Goal: Task Accomplishment & Management: Use online tool/utility

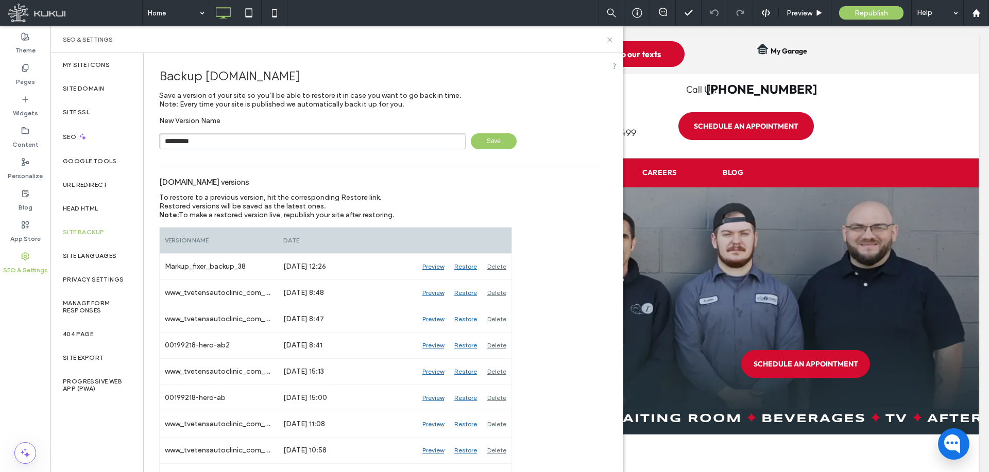
click at [231, 135] on input "*********" at bounding box center [312, 141] width 306 height 16
type input "**********"
click at [494, 142] on span "Save" at bounding box center [494, 141] width 46 height 16
drag, startPoint x: 37, startPoint y: 80, endPoint x: 7, endPoint y: 94, distance: 32.9
click at [37, 79] on div "Pages" at bounding box center [25, 74] width 50 height 31
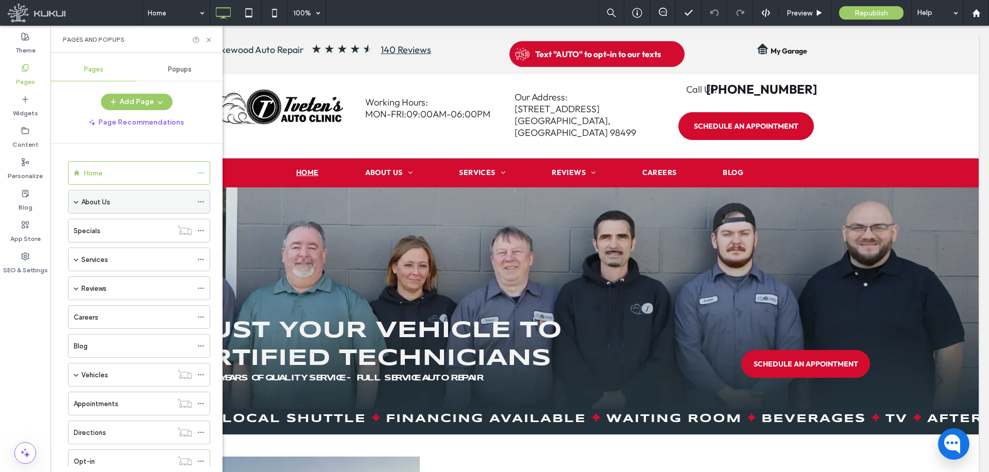
click at [113, 206] on div "About Us" at bounding box center [136, 202] width 111 height 11
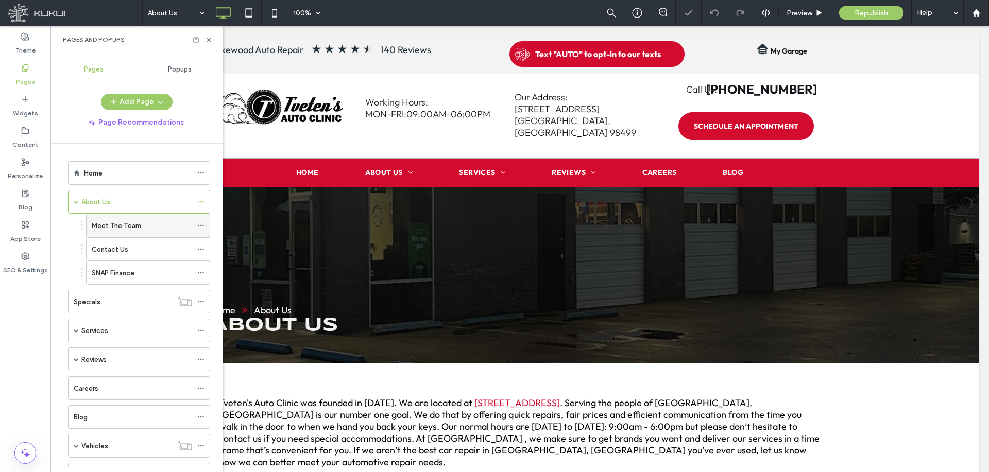
click at [201, 222] on icon at bounding box center [200, 225] width 7 height 7
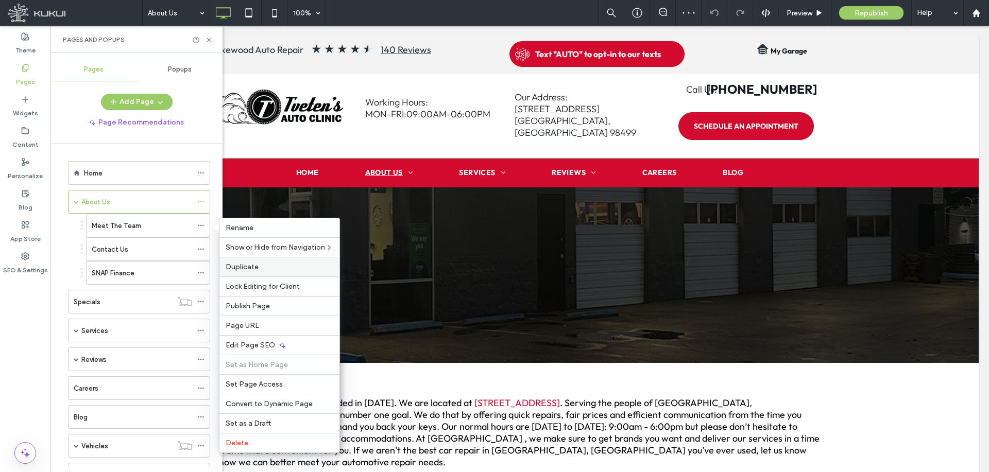
click at [269, 270] on label "Duplicate" at bounding box center [280, 267] width 108 height 9
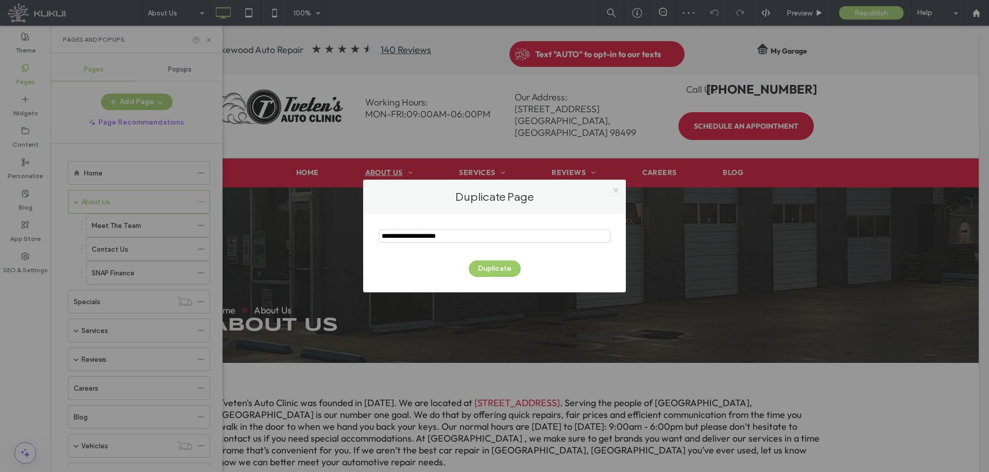
click at [614, 188] on icon at bounding box center [616, 190] width 8 height 8
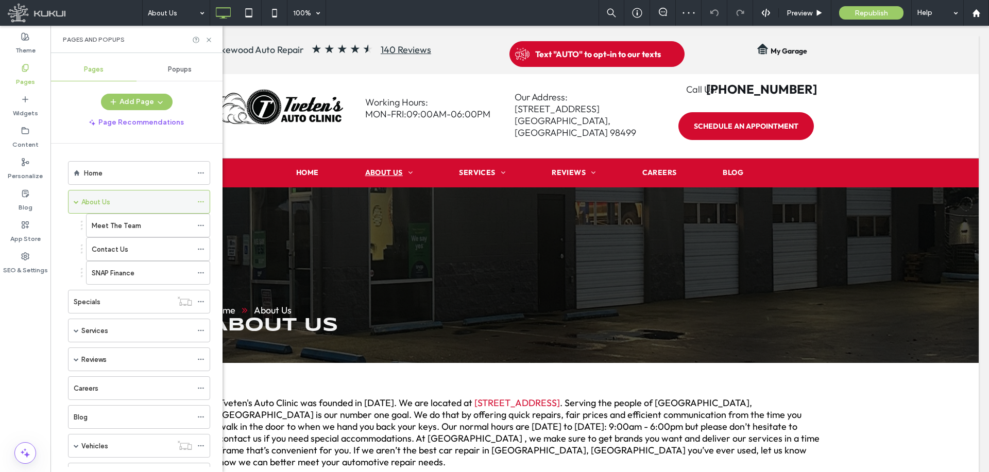
click at [203, 200] on icon at bounding box center [200, 201] width 7 height 7
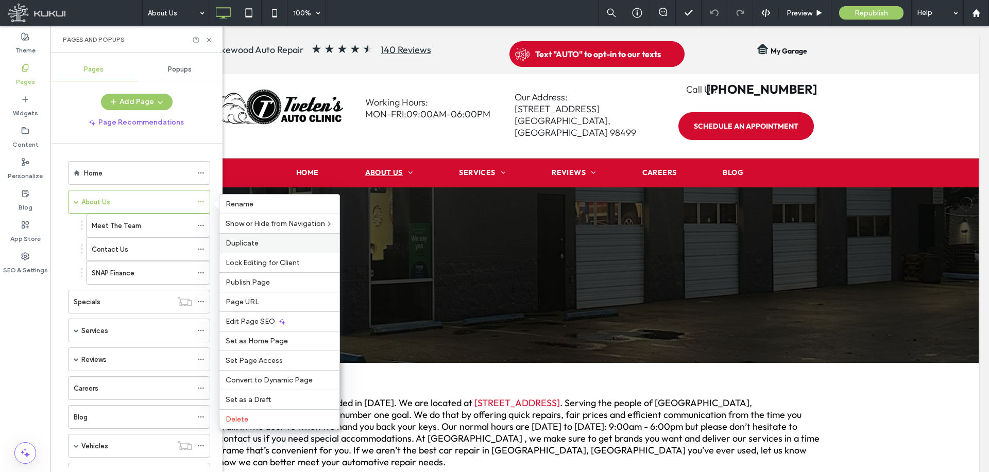
click at [253, 240] on span "Duplicate" at bounding box center [242, 243] width 33 height 9
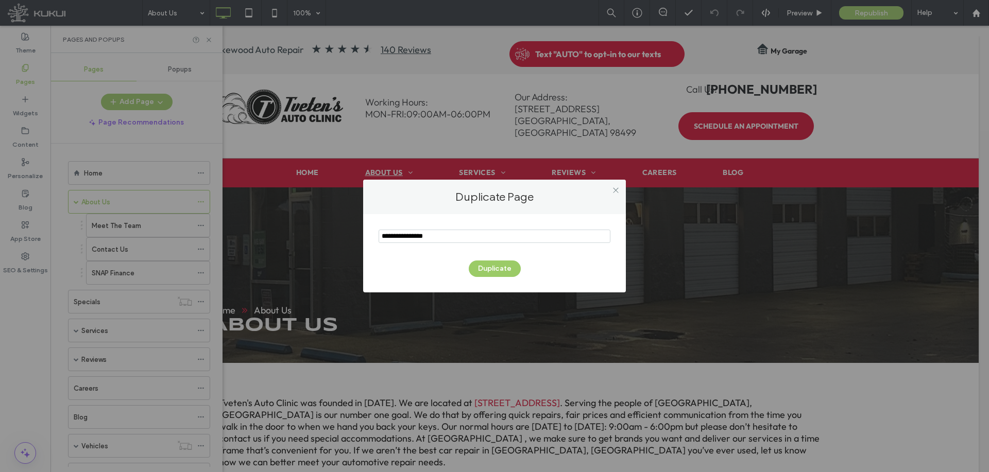
click at [442, 239] on input "notEmpty" at bounding box center [494, 236] width 232 height 13
type input "******"
click at [476, 269] on button "Duplicate" at bounding box center [495, 269] width 52 height 16
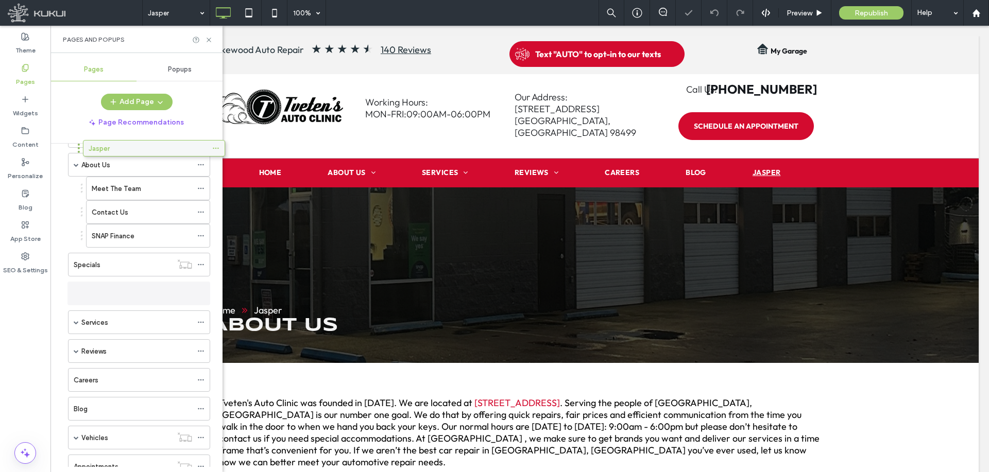
scroll to position [16, 0]
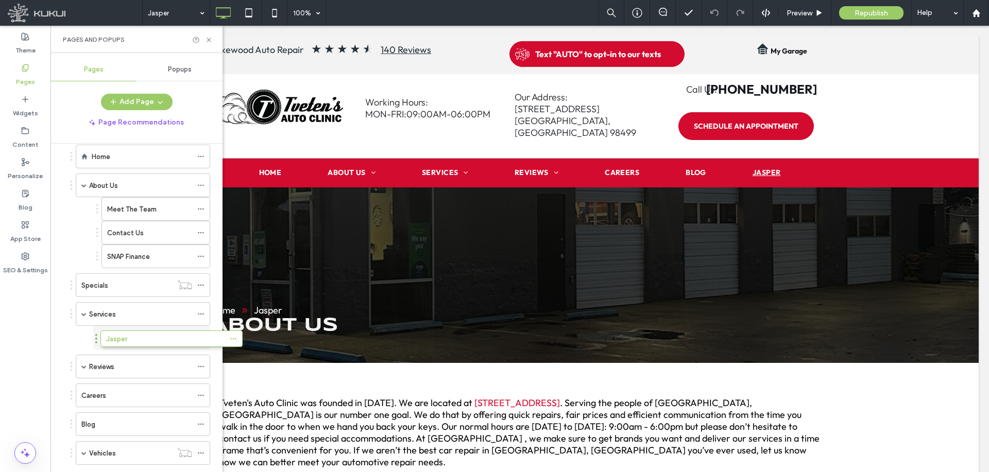
drag, startPoint x: 123, startPoint y: 427, endPoint x: 153, endPoint y: 342, distance: 90.9
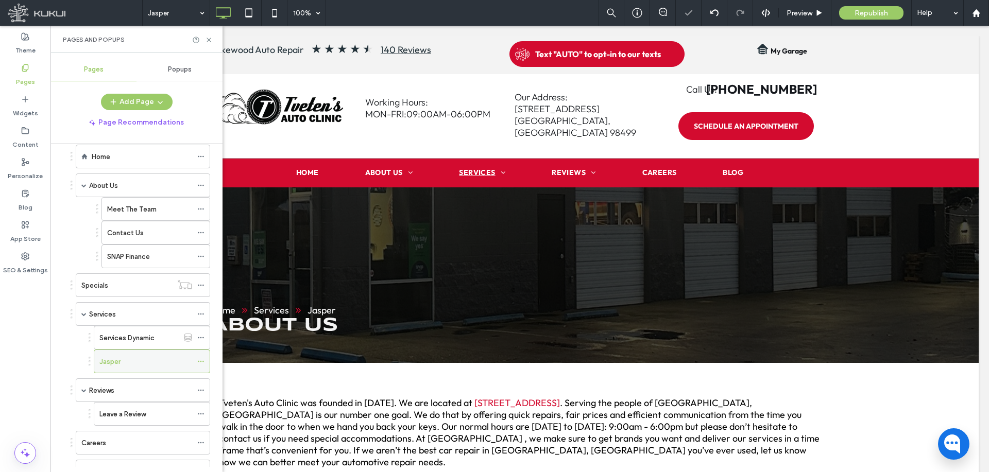
click at [200, 359] on icon at bounding box center [200, 361] width 7 height 7
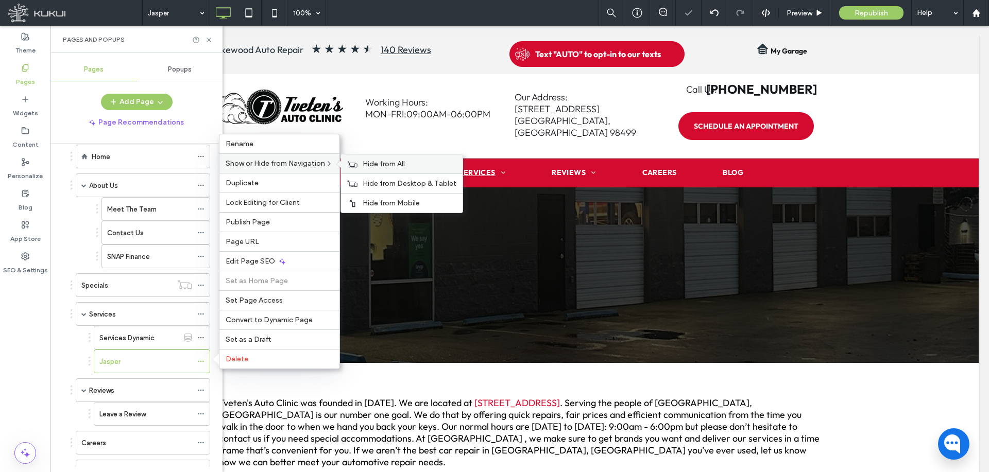
click at [370, 166] on span "Hide from All" at bounding box center [383, 164] width 42 height 9
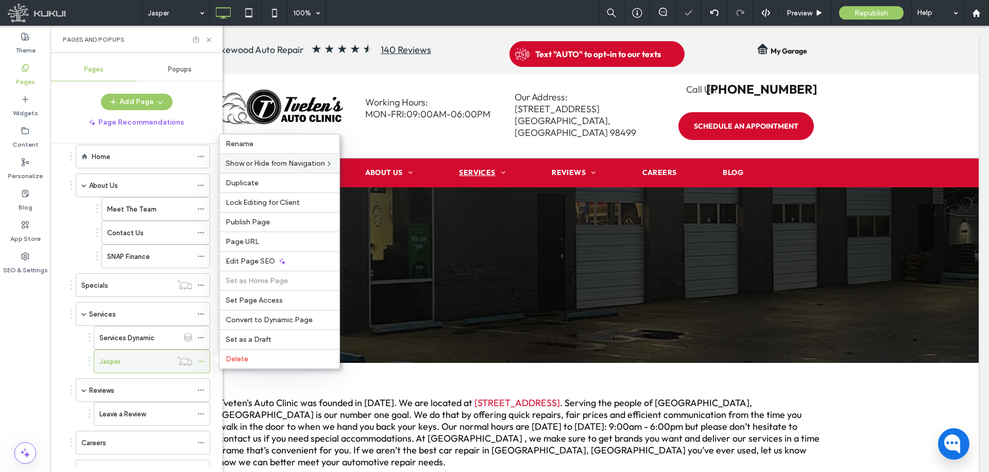
click at [148, 363] on div "Jasper" at bounding box center [135, 361] width 73 height 11
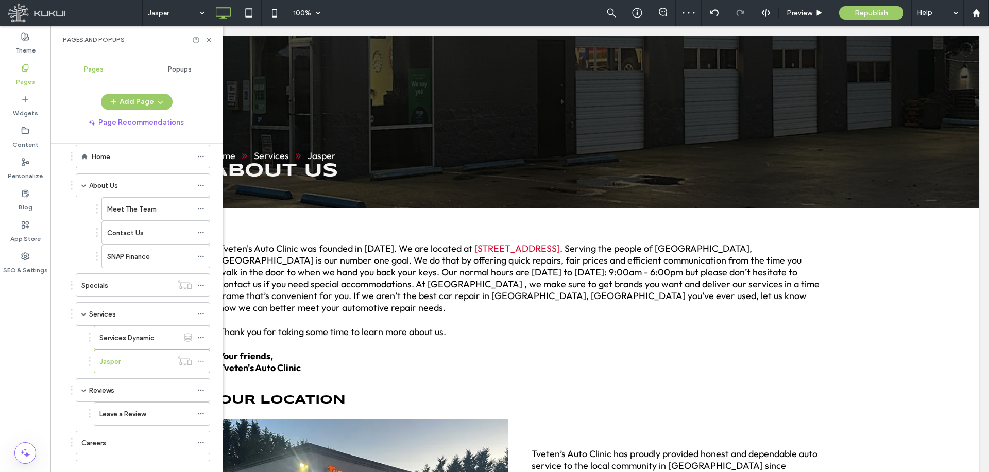
scroll to position [206, 0]
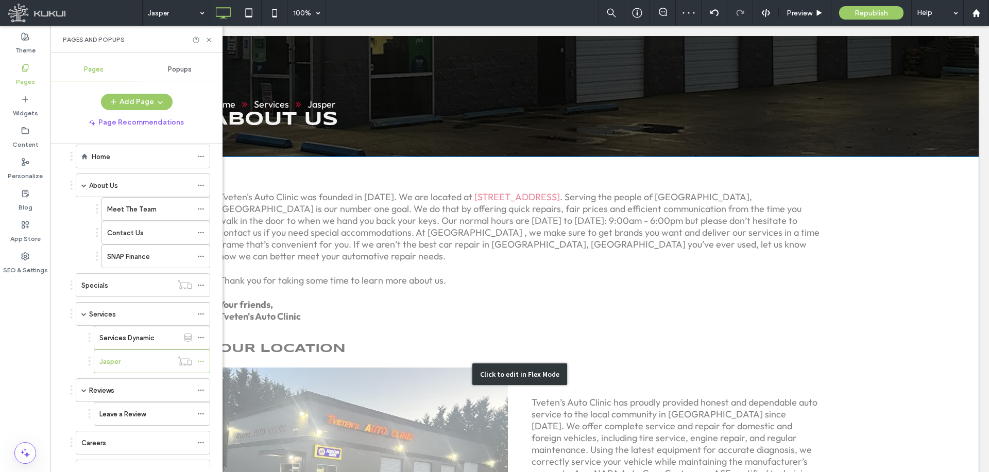
click at [461, 244] on div "Click to edit in Flex Mode" at bounding box center [519, 374] width 917 height 435
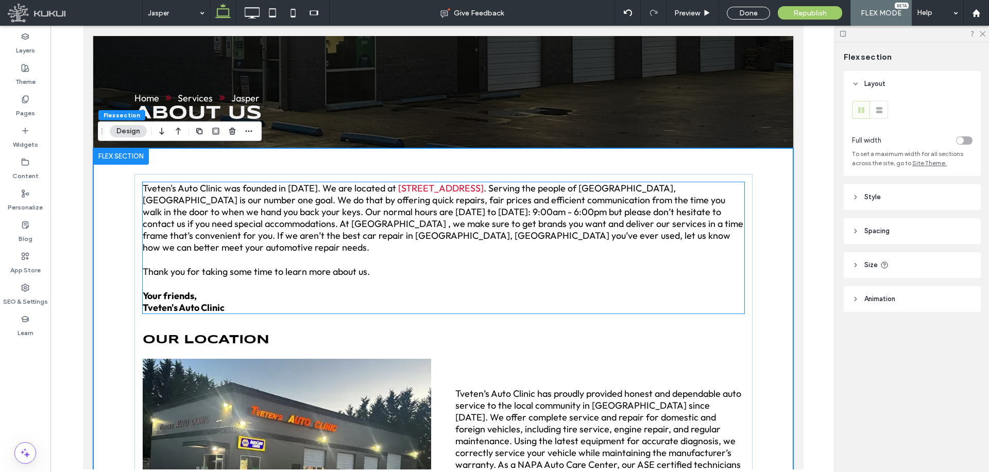
click at [415, 252] on p "Tveten's Auto Clinic was founded in 1949. We are located at 5425 Lakewood Towne…" at bounding box center [442, 217] width 601 height 71
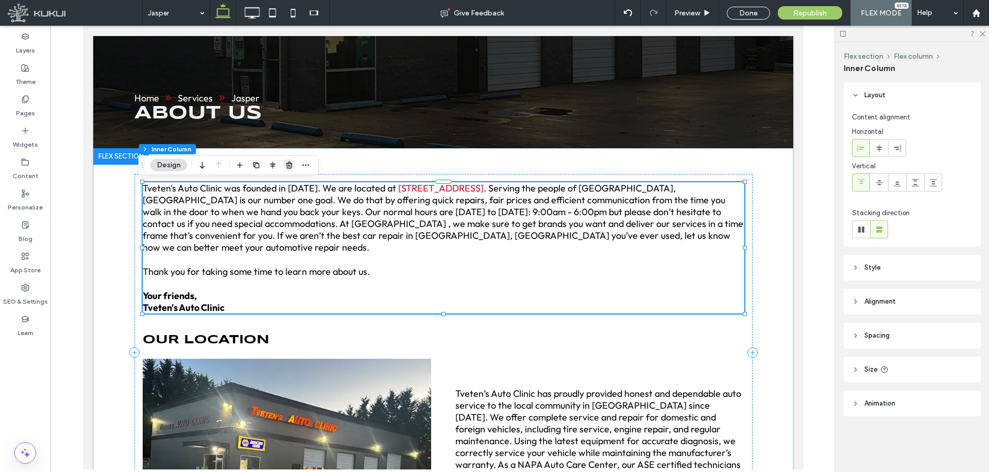
drag, startPoint x: 290, startPoint y: 165, endPoint x: 220, endPoint y: 180, distance: 71.6
click at [290, 164] on icon "button" at bounding box center [289, 165] width 8 height 8
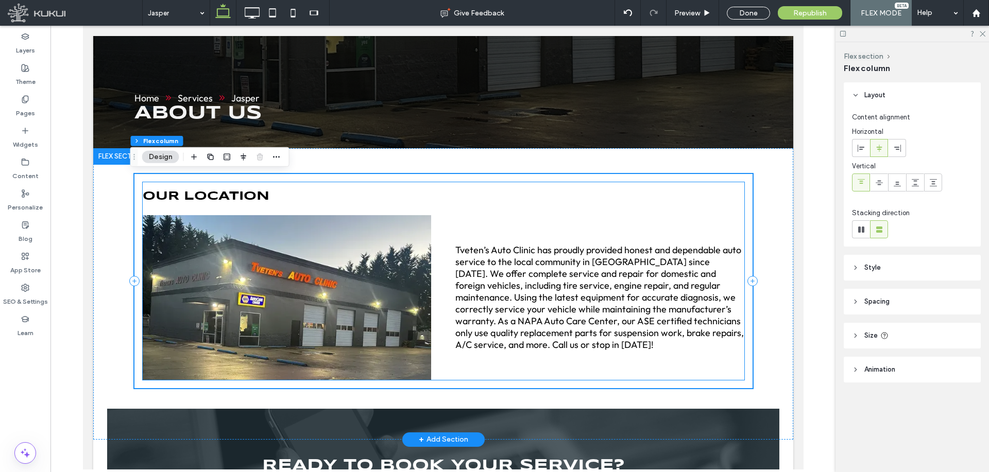
click at [304, 211] on div "OUR LOCATION Tveten’s Auto Clinic has proudly provided honest and dependable au…" at bounding box center [442, 281] width 601 height 198
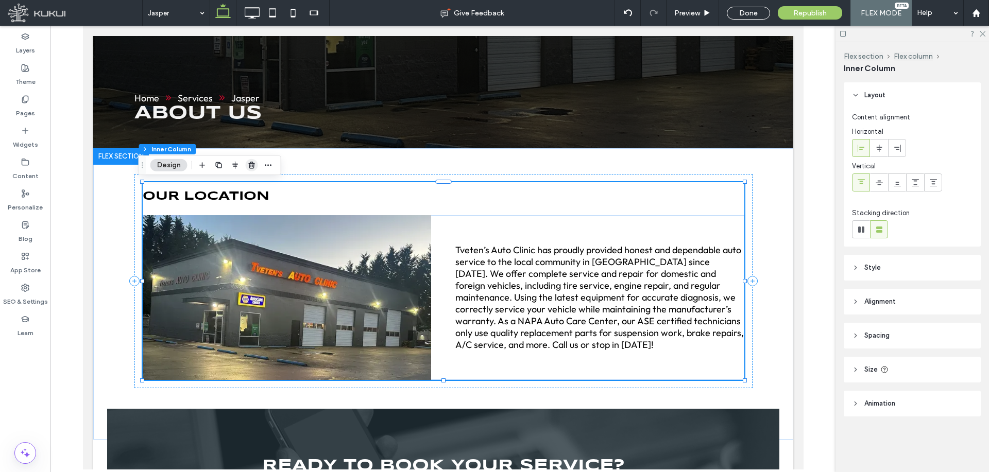
drag, startPoint x: 250, startPoint y: 165, endPoint x: 185, endPoint y: 200, distance: 73.5
click at [250, 165] on icon "button" at bounding box center [252, 165] width 8 height 8
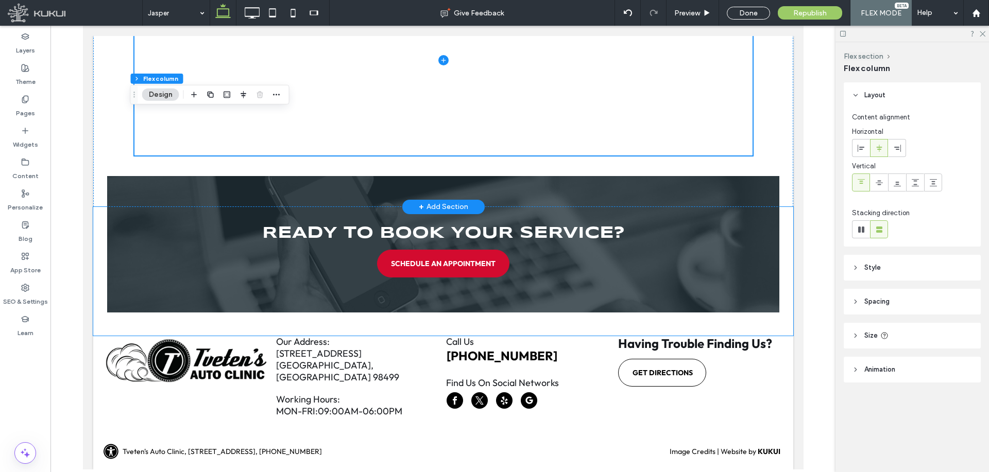
scroll to position [268, 0]
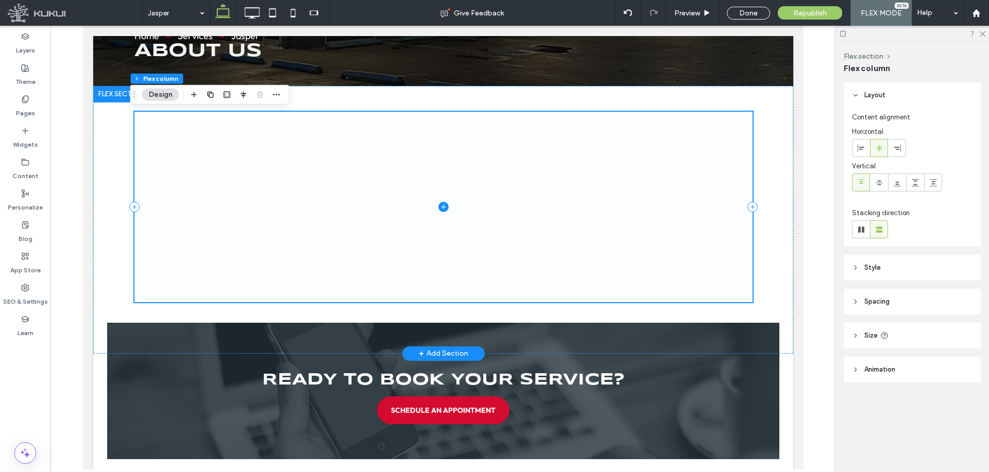
click at [438, 207] on icon at bounding box center [443, 207] width 10 height 10
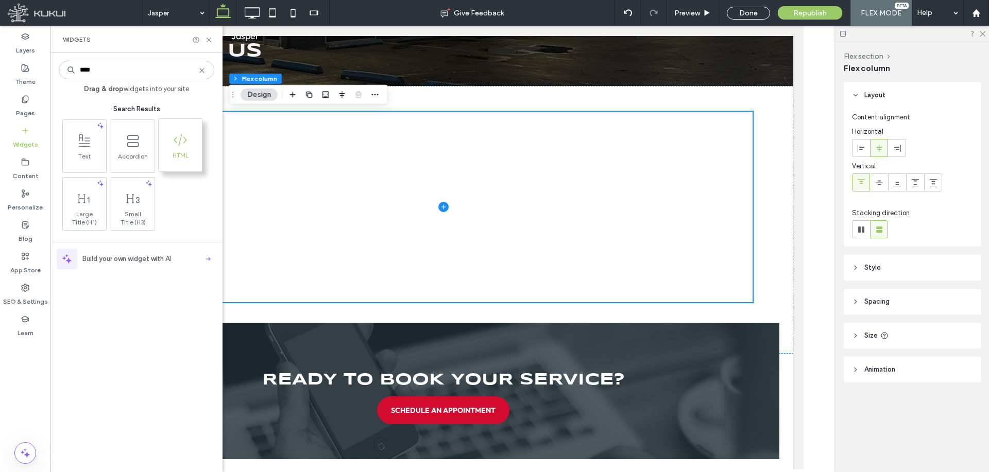
type input "****"
click at [189, 144] on span at bounding box center [180, 139] width 43 height 23
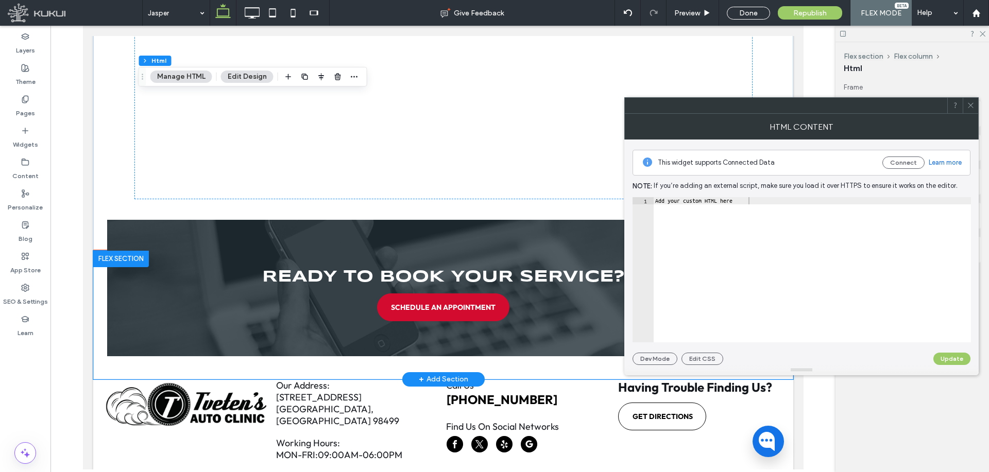
scroll to position [165, 0]
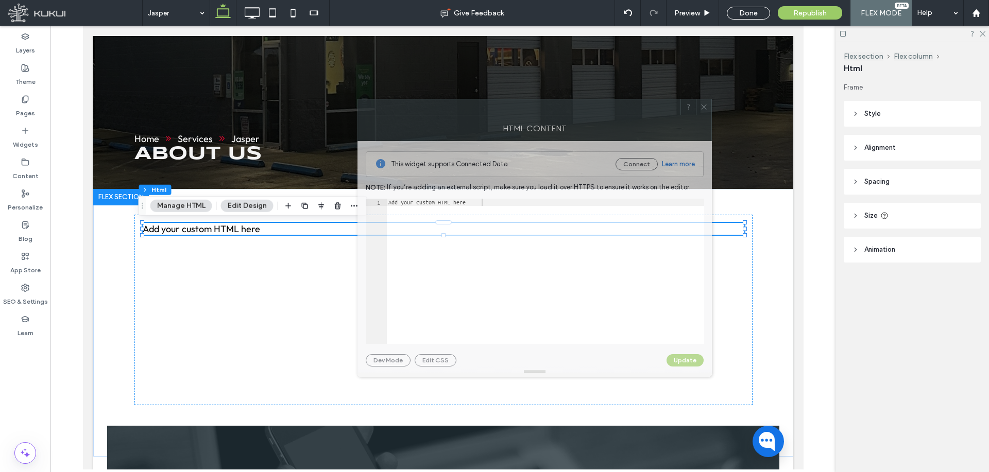
drag, startPoint x: 736, startPoint y: 118, endPoint x: 393, endPoint y: 119, distance: 342.4
click at [393, 119] on div "HTML Content" at bounding box center [534, 128] width 354 height 26
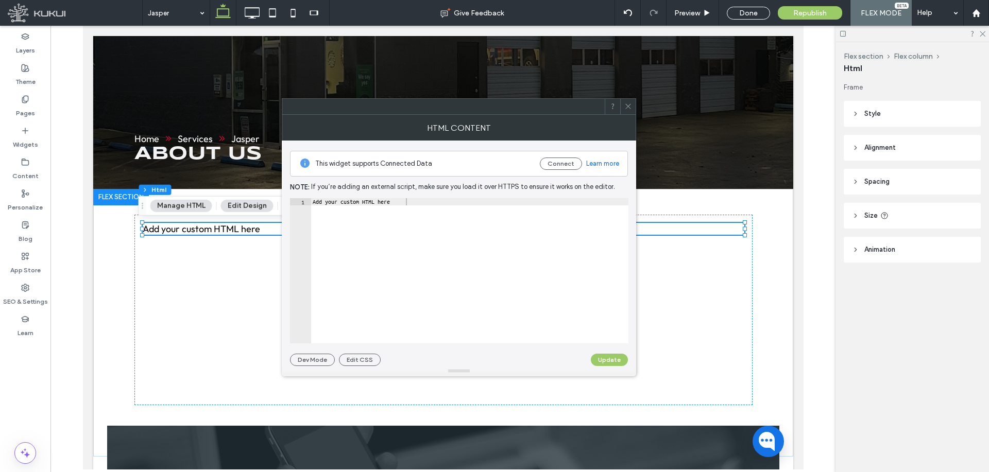
click at [455, 241] on div "Add your custom HTML here" at bounding box center [469, 278] width 318 height 160
type textarea "**********"
paste textarea "**********"
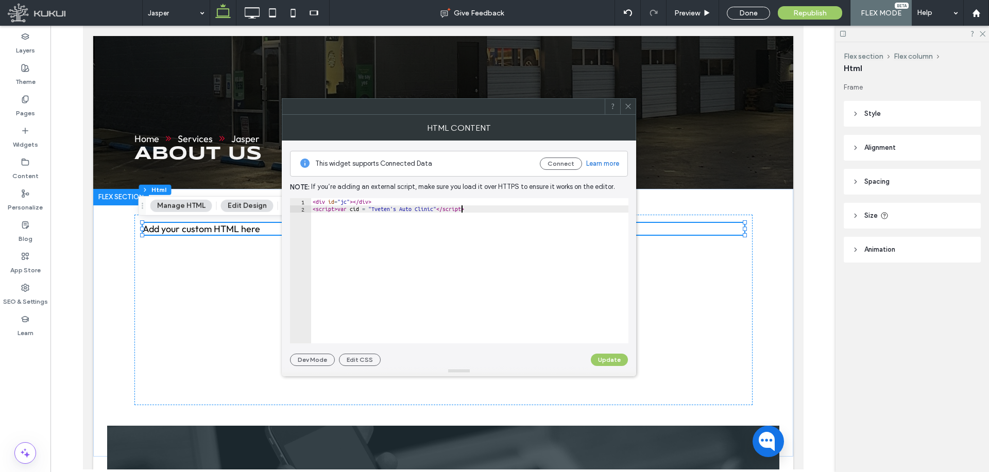
scroll to position [0, 12]
type textarea "**********"
click at [542, 238] on div "< div id = "jc" > </ div > < script > var cid = "Tveten's Auto Clinic" ; </ scr…" at bounding box center [469, 278] width 318 height 160
click at [605, 362] on button "Update" at bounding box center [609, 360] width 37 height 12
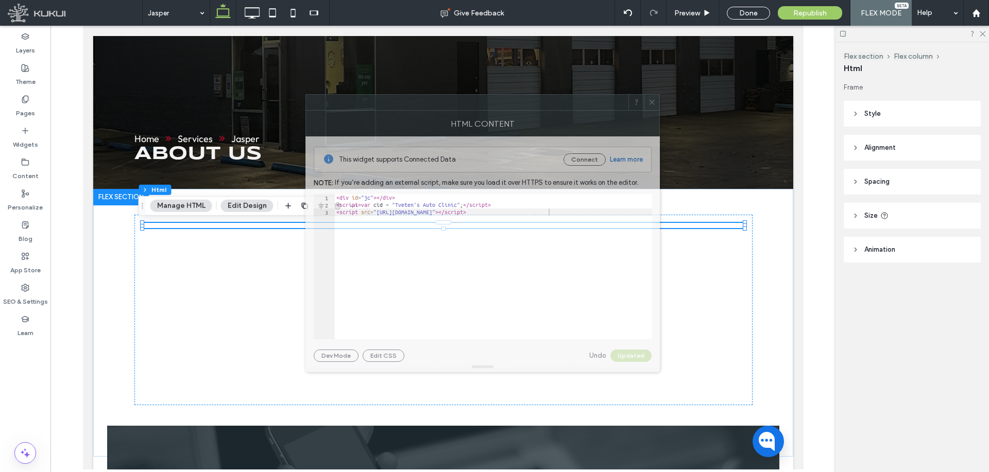
drag, startPoint x: 442, startPoint y: 113, endPoint x: 472, endPoint y: 107, distance: 30.4
click at [472, 107] on div at bounding box center [467, 102] width 322 height 15
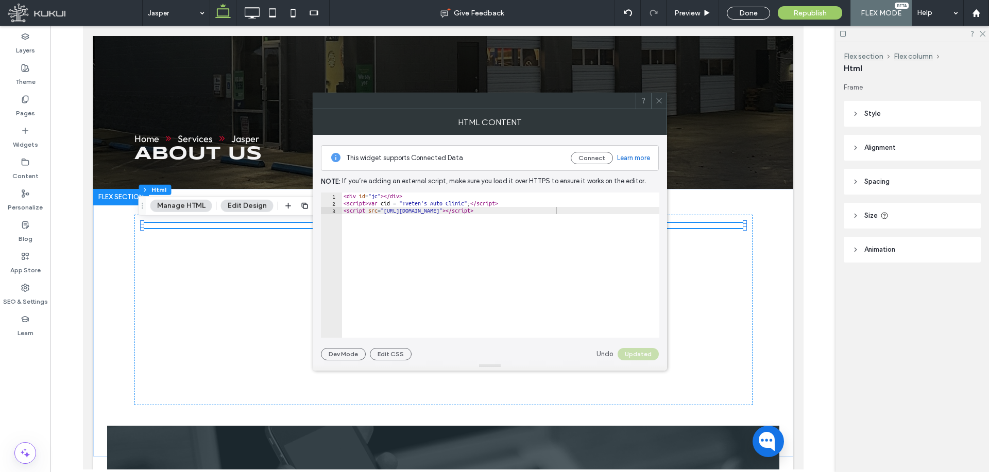
type textarea "**********"
click at [602, 215] on div "< div id = "jc" > </ div > < script > var cid = "Tveten's Auto Clinic" ; </ scr…" at bounding box center [500, 273] width 318 height 160
drag, startPoint x: 660, startPoint y: 99, endPoint x: 663, endPoint y: 22, distance: 76.8
click at [660, 99] on icon at bounding box center [659, 101] width 8 height 8
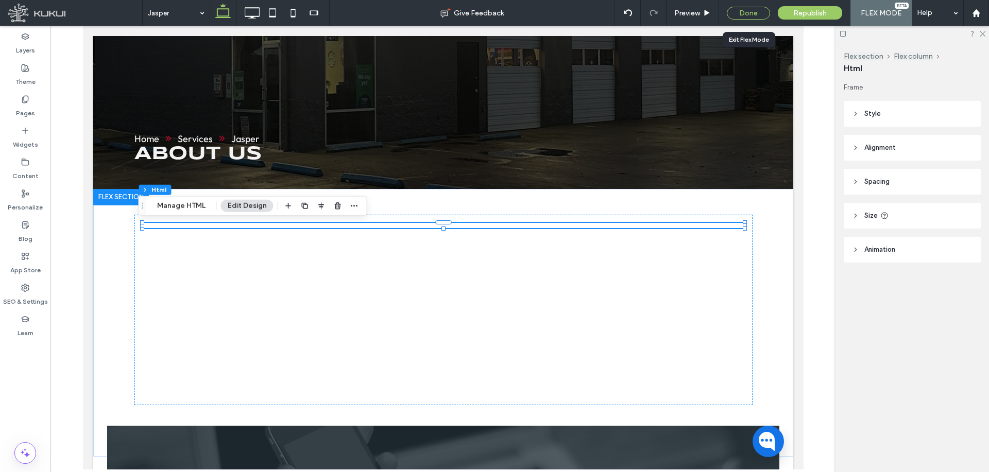
click at [762, 14] on div "Done" at bounding box center [747, 13] width 43 height 13
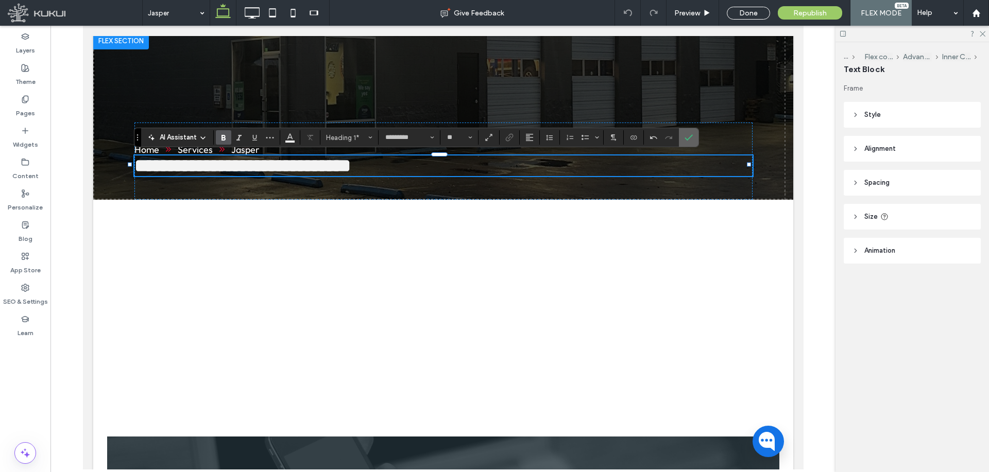
drag, startPoint x: 685, startPoint y: 134, endPoint x: 594, endPoint y: 126, distance: 91.5
click at [685, 134] on icon "Confirm" at bounding box center [688, 137] width 8 height 8
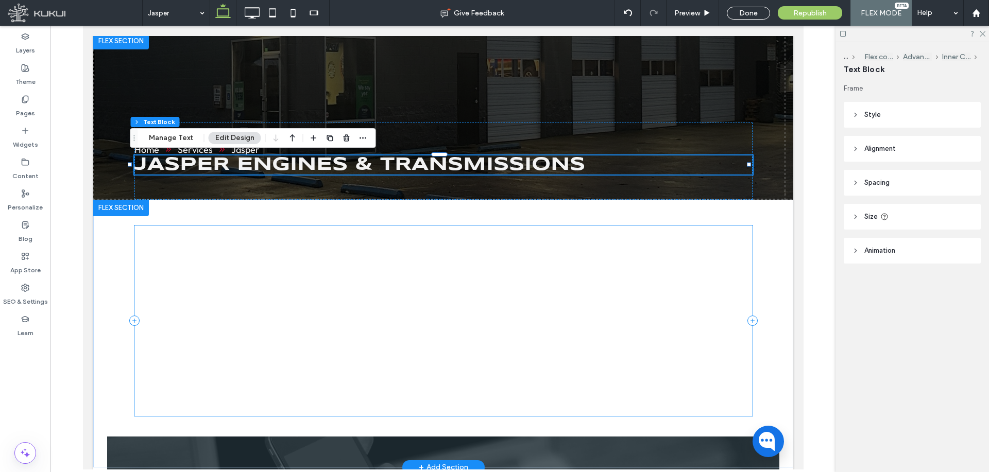
click at [573, 251] on div at bounding box center [443, 321] width 618 height 190
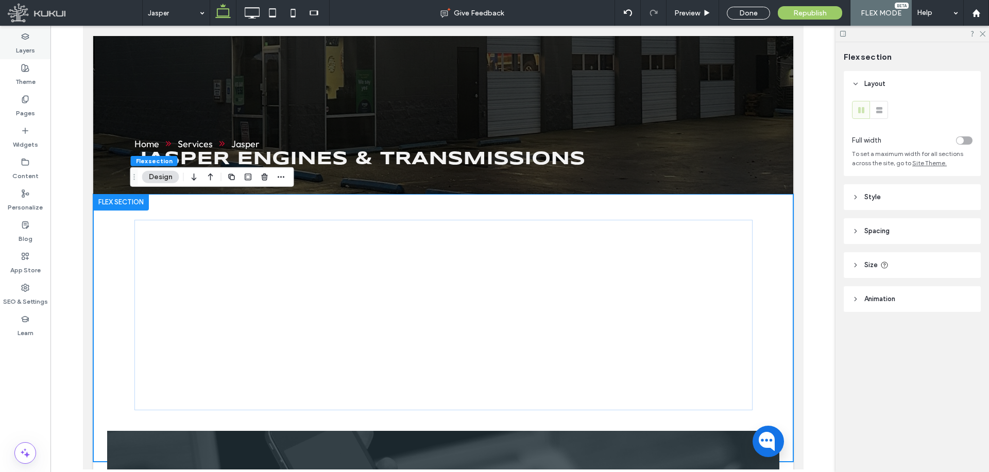
click at [48, 58] on div "Layers" at bounding box center [25, 43] width 50 height 31
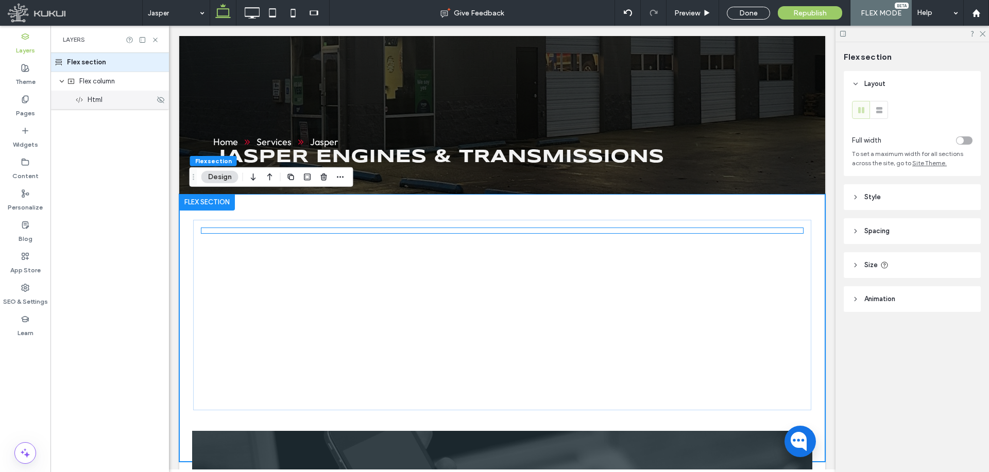
click at [94, 99] on span "Html" at bounding box center [95, 100] width 15 height 10
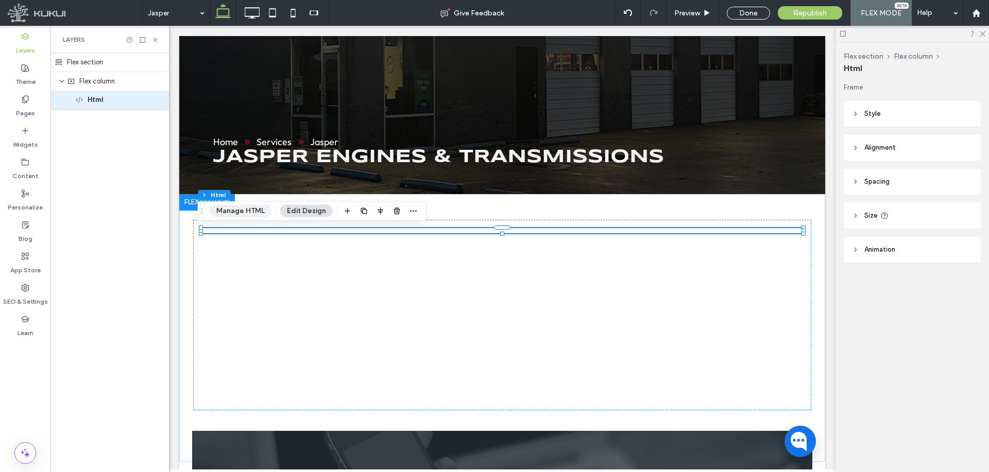
click at [229, 213] on button "Manage HTML" at bounding box center [241, 211] width 62 height 12
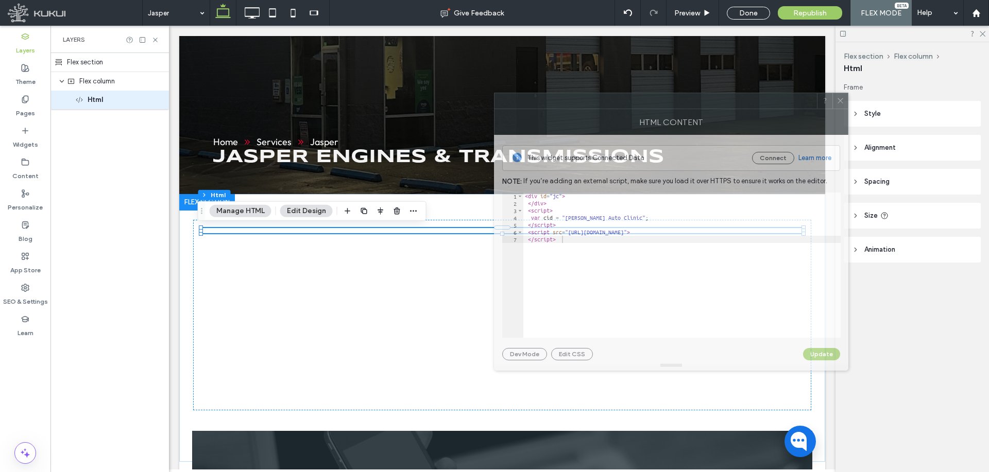
drag, startPoint x: 741, startPoint y: 115, endPoint x: 350, endPoint y: 144, distance: 392.4
click at [494, 109] on div "HTML Content" at bounding box center [671, 122] width 354 height 26
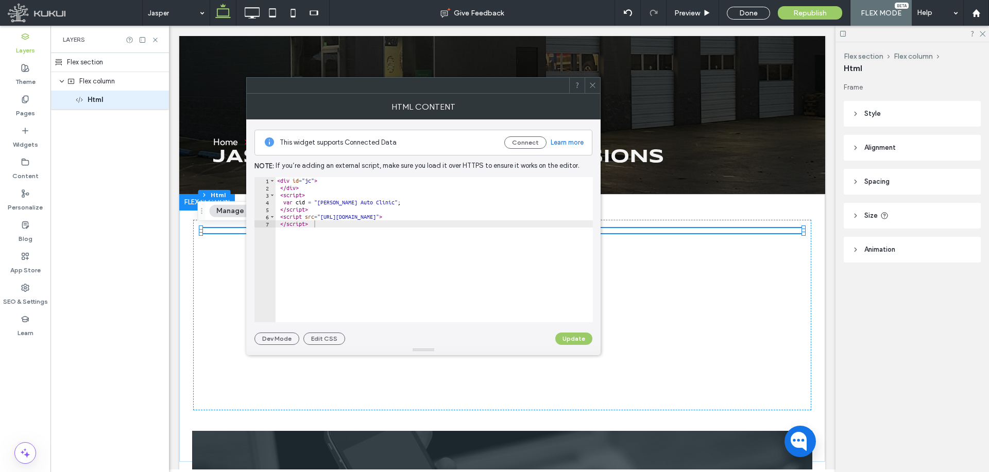
click at [428, 203] on div "< div id = "jc" > </ div > < script > var cid = "Tveten's Auto Clinic" ; </ scr…" at bounding box center [434, 257] width 318 height 160
click at [398, 237] on div "< div id = "jc" > </ div > < script > var cid = "Tveten's Auto Clinic" ; </ scr…" at bounding box center [434, 257] width 318 height 160
click at [468, 218] on div "< div id = "jc" > </ div > < script > var cid = "Tveten's Auto Clinic" ; </ scr…" at bounding box center [434, 257] width 318 height 160
click at [574, 345] on div at bounding box center [423, 350] width 354 height 10
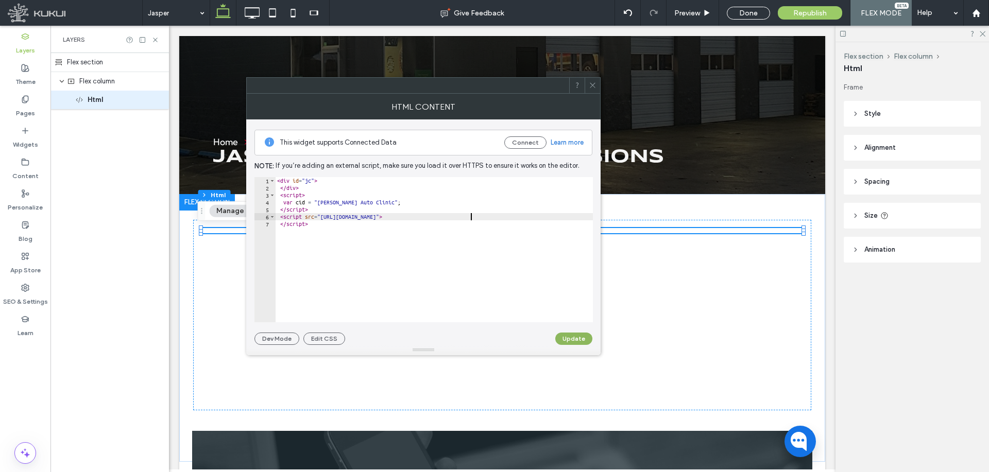
type textarea "**********"
click at [575, 340] on button "Update" at bounding box center [573, 339] width 37 height 12
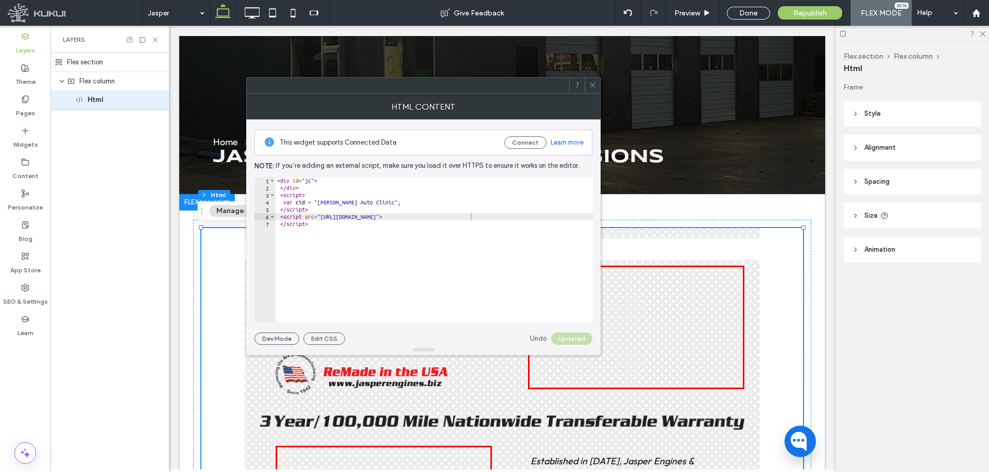
click at [588, 88] on icon at bounding box center [592, 85] width 8 height 8
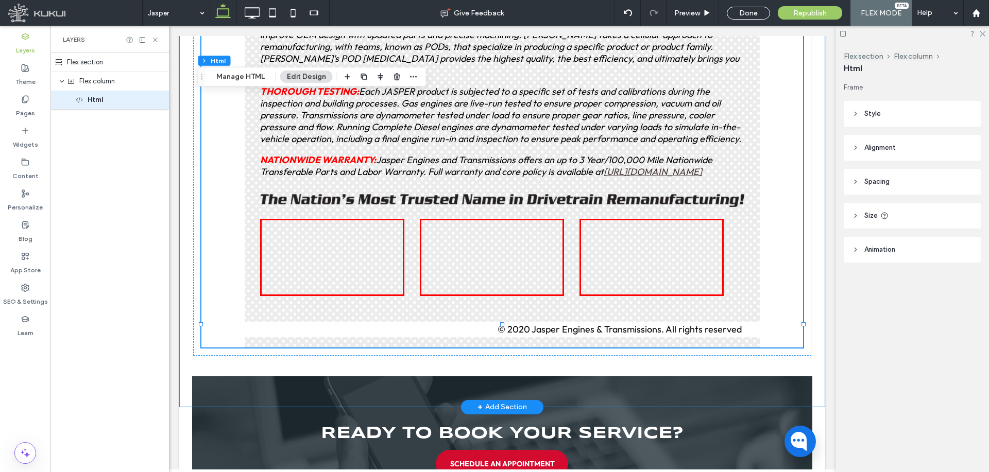
scroll to position [829, 0]
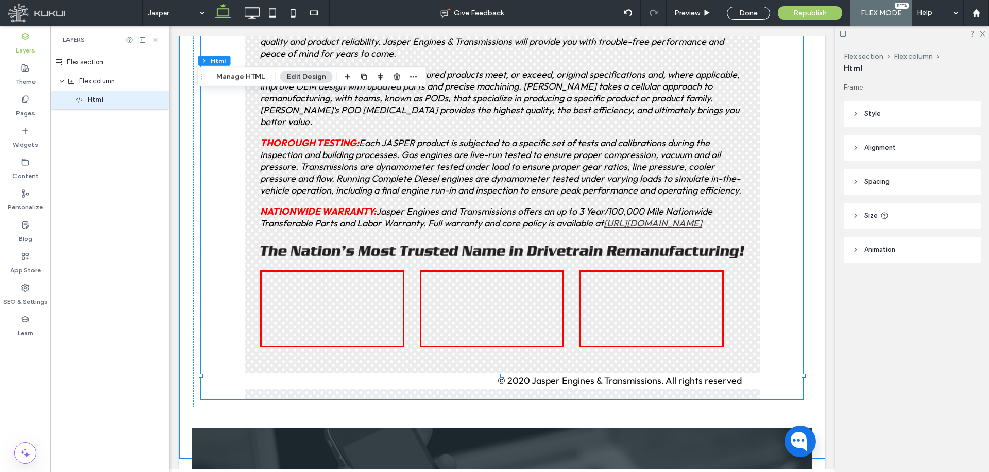
click at [139, 64] on div "Flex section" at bounding box center [109, 62] width 118 height 19
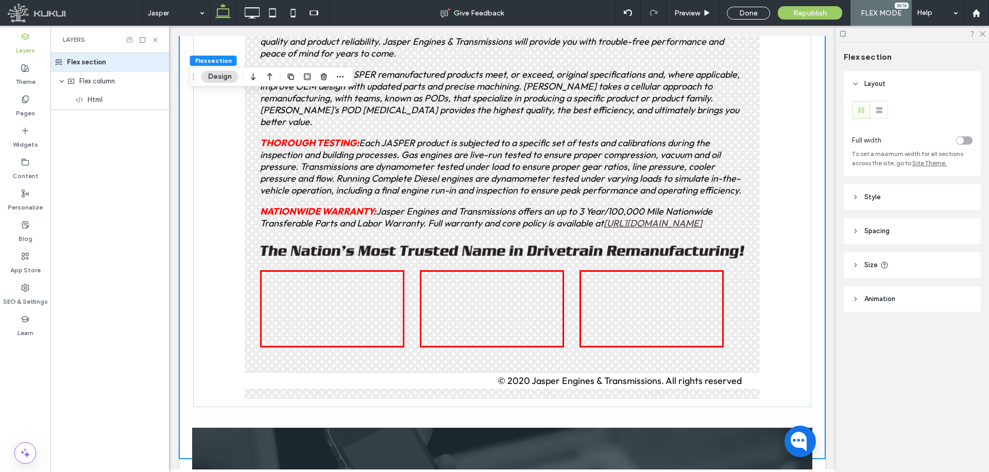
click at [905, 269] on header "Size" at bounding box center [911, 265] width 137 height 26
click at [935, 293] on div "*** px" at bounding box center [924, 291] width 96 height 18
click at [937, 294] on input "***" at bounding box center [946, 291] width 21 height 18
type input "****"
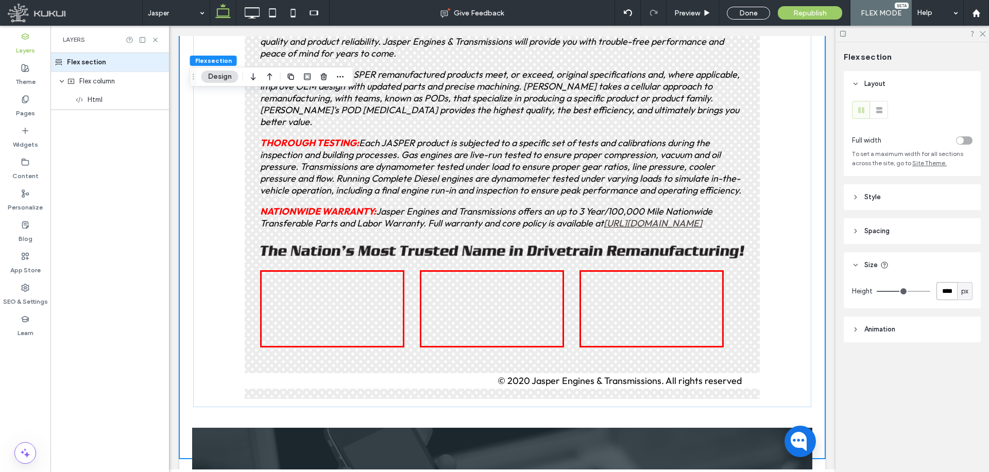
type input "****"
click at [746, 12] on div "Done" at bounding box center [747, 13] width 43 height 13
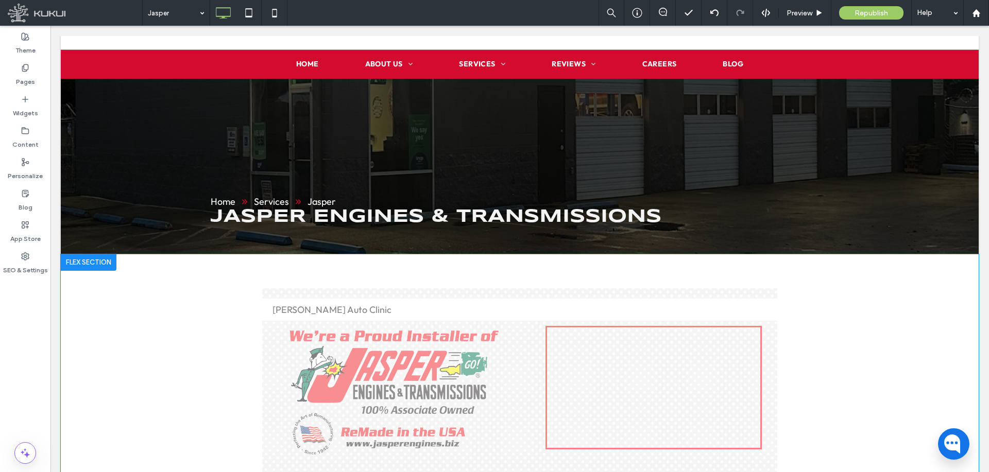
scroll to position [0, 0]
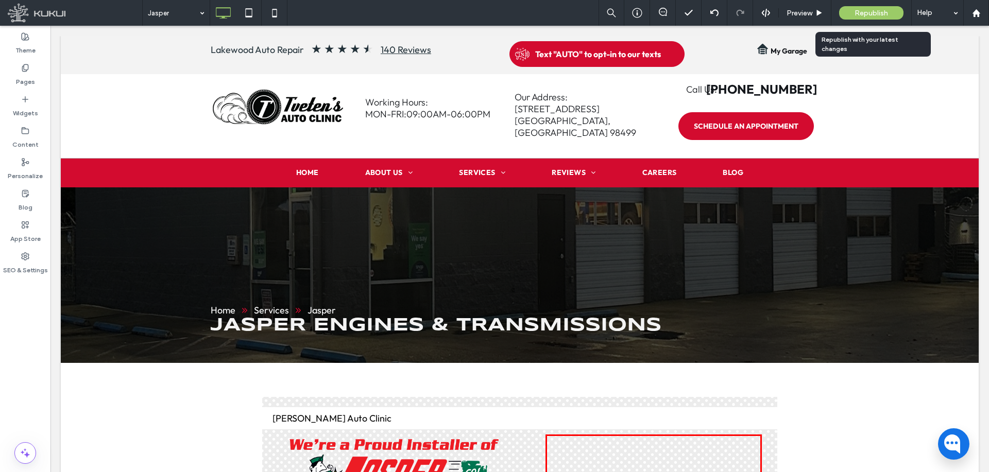
click at [872, 12] on span "Republish" at bounding box center [870, 13] width 33 height 9
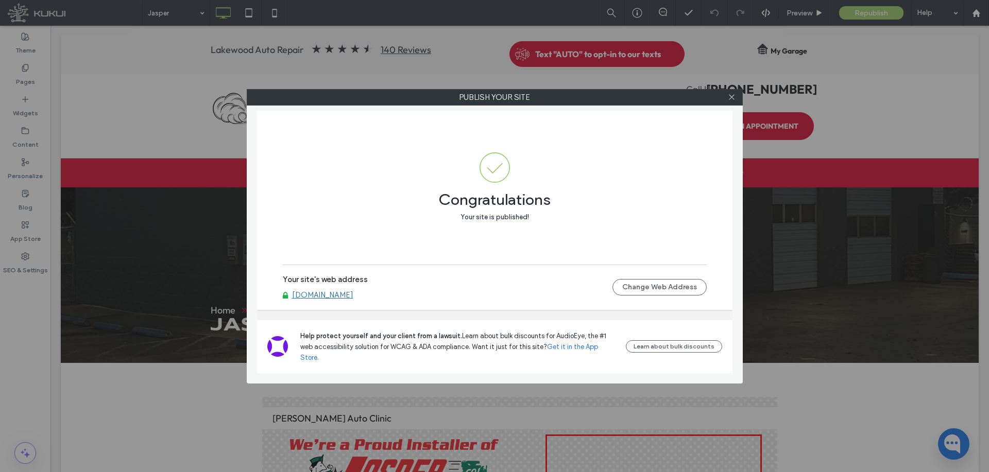
click at [353, 300] on link "[DOMAIN_NAME]" at bounding box center [322, 294] width 61 height 9
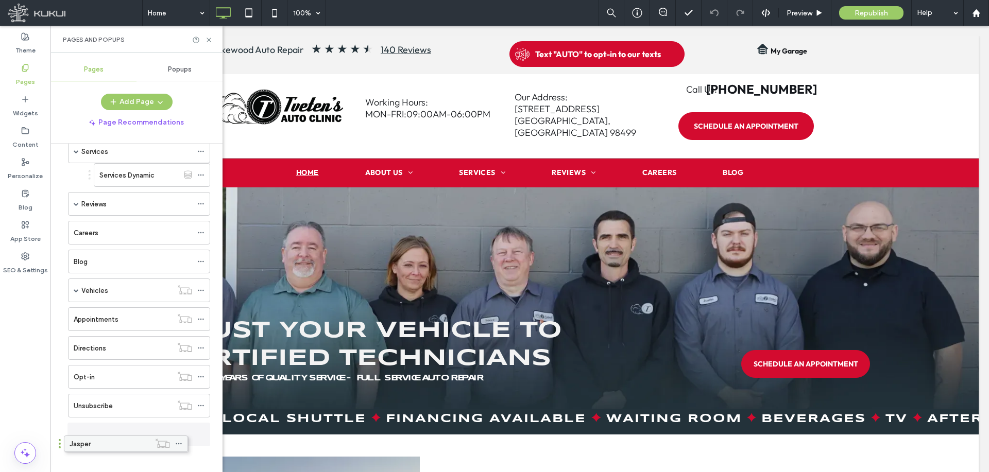
scroll to position [113, 0]
drag, startPoint x: 126, startPoint y: 292, endPoint x: 122, endPoint y: 438, distance: 145.8
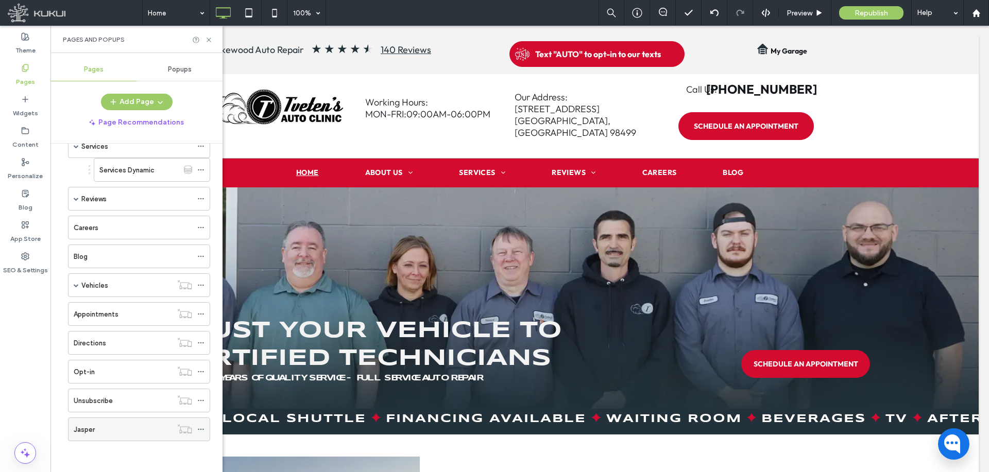
click at [122, 438] on div "Jasper" at bounding box center [123, 429] width 98 height 23
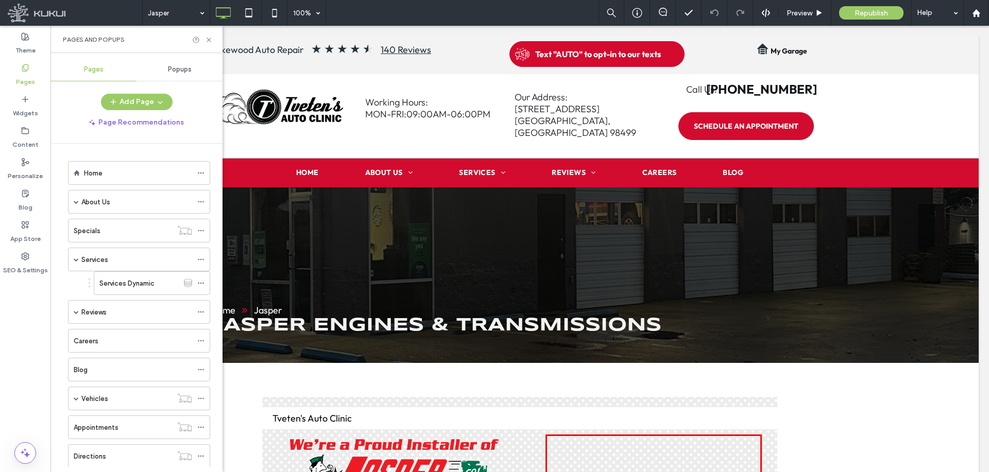
click at [153, 174] on div "Home" at bounding box center [138, 173] width 108 height 11
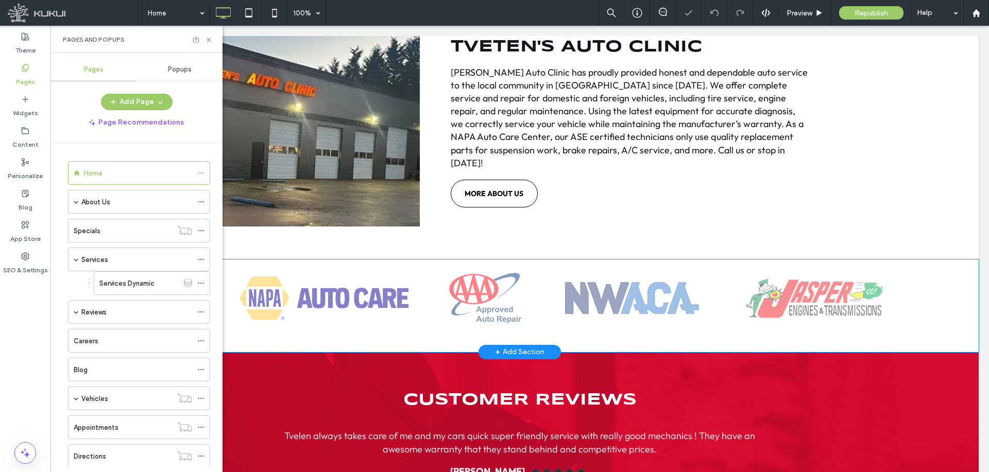
scroll to position [566, 0]
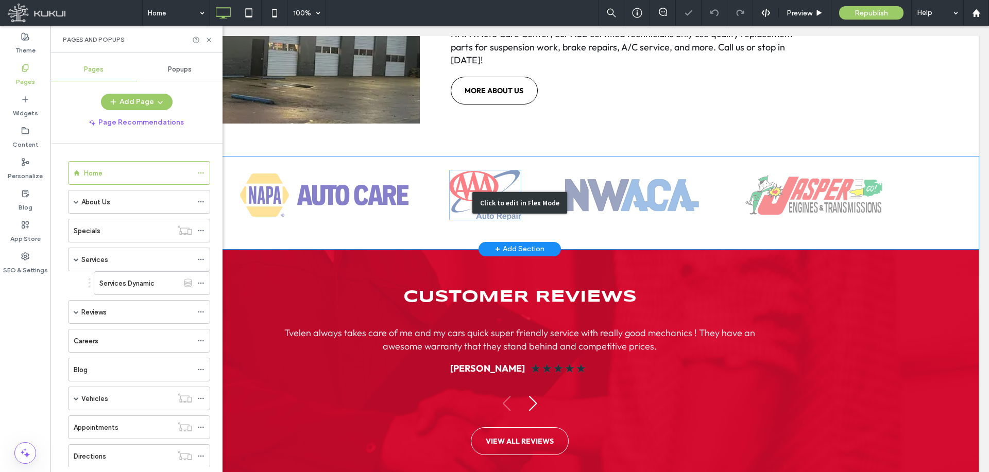
click at [846, 206] on div "Click to edit in Flex Mode" at bounding box center [519, 203] width 917 height 93
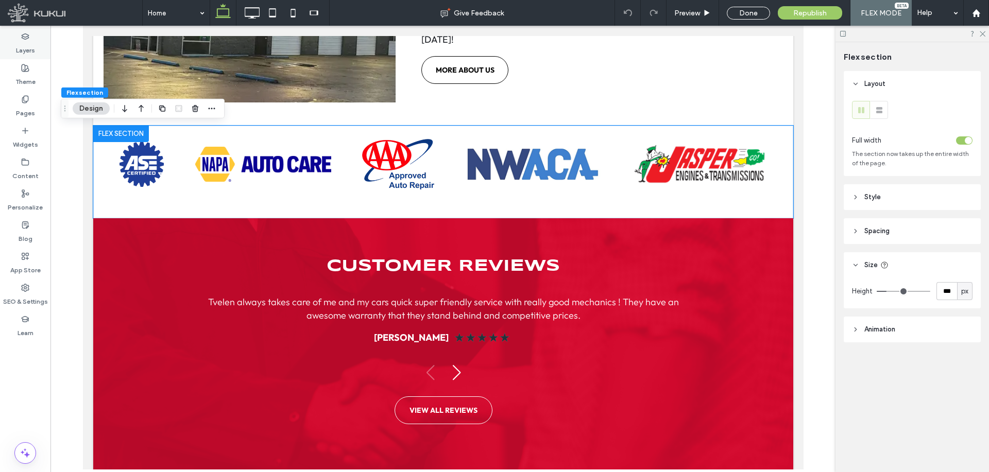
click at [22, 45] on label "Layers" at bounding box center [25, 48] width 19 height 14
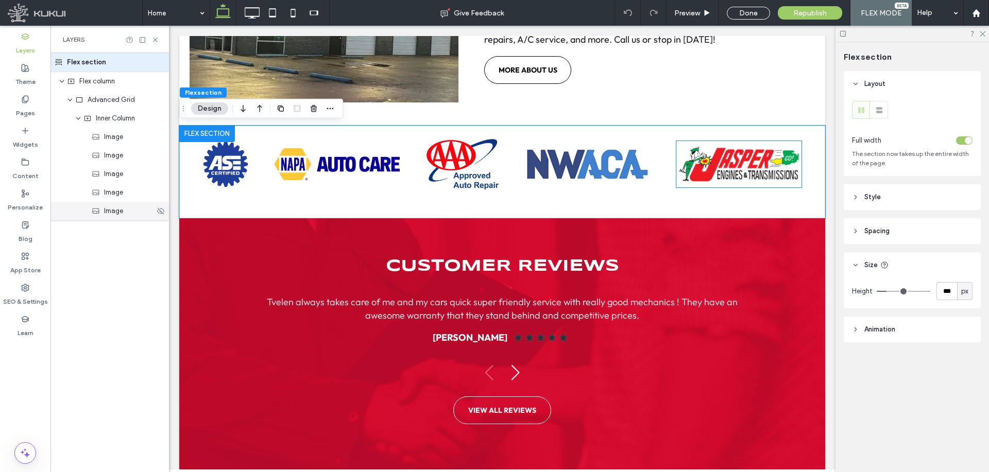
drag, startPoint x: 111, startPoint y: 212, endPoint x: 238, endPoint y: 145, distance: 143.9
click at [111, 212] on span "Image" at bounding box center [113, 211] width 19 height 10
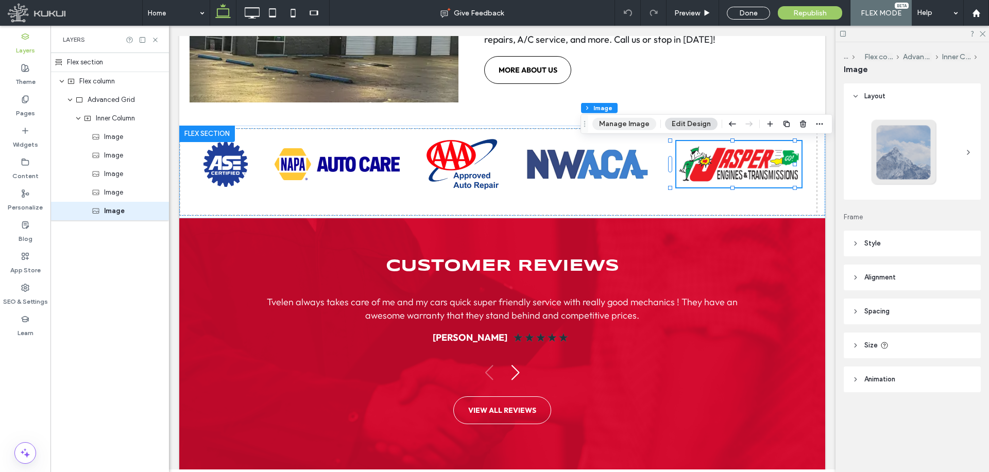
click at [631, 128] on button "Manage Image" at bounding box center [624, 124] width 64 height 12
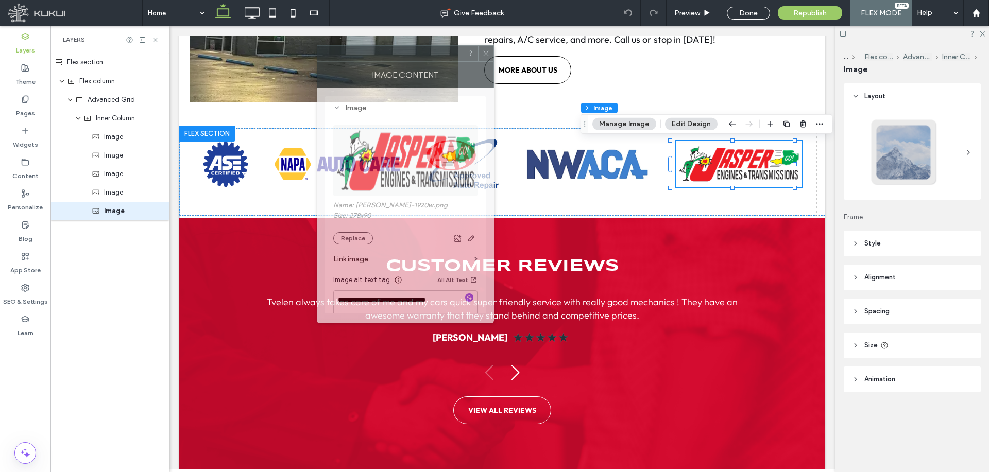
drag, startPoint x: 852, startPoint y: 109, endPoint x: 350, endPoint y: 57, distance: 504.2
click at [350, 57] on div at bounding box center [389, 53] width 145 height 15
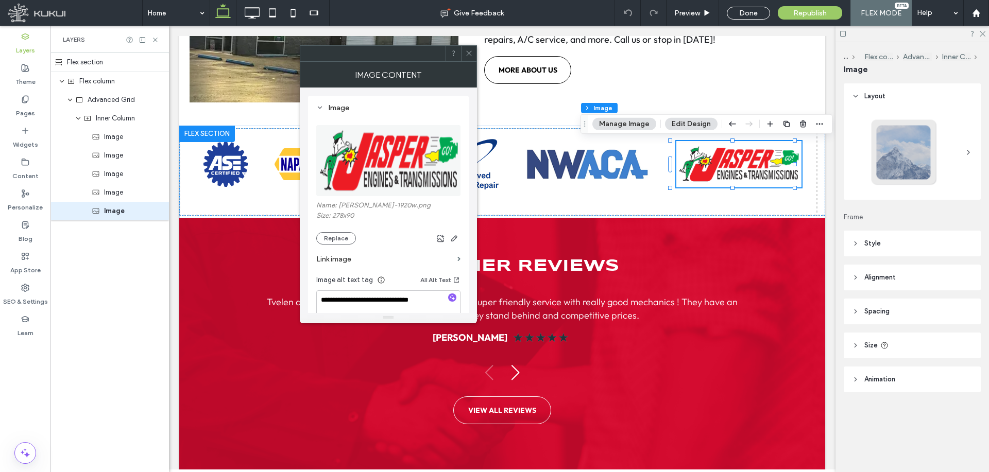
click at [385, 263] on label "Link image" at bounding box center [384, 259] width 137 height 19
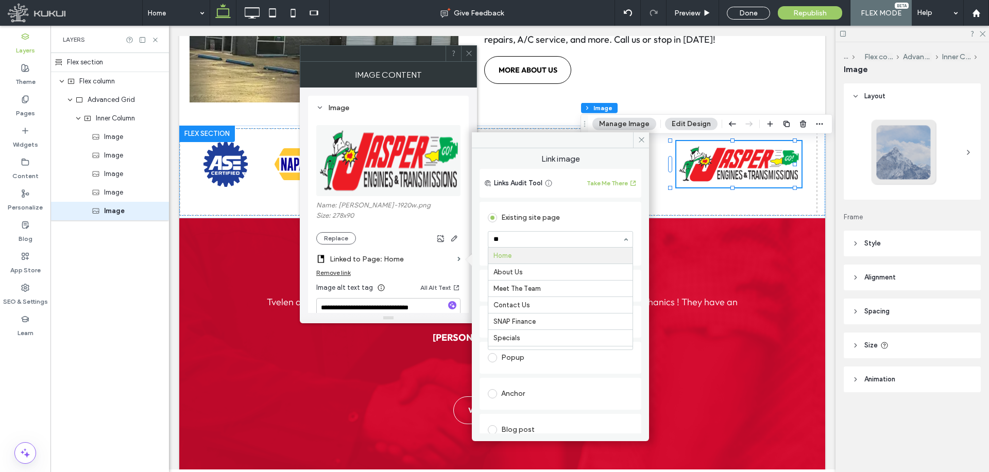
type input "***"
click at [638, 141] on icon at bounding box center [641, 140] width 8 height 8
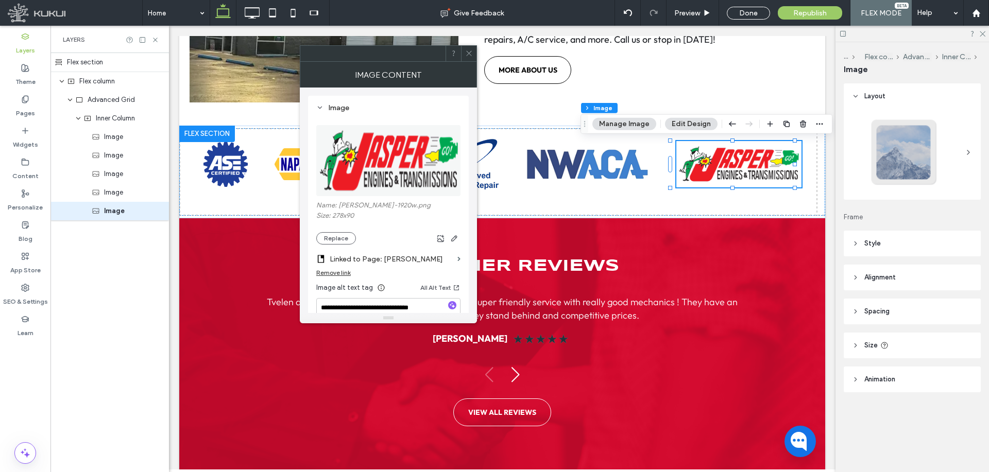
click at [470, 57] on span at bounding box center [469, 53] width 8 height 15
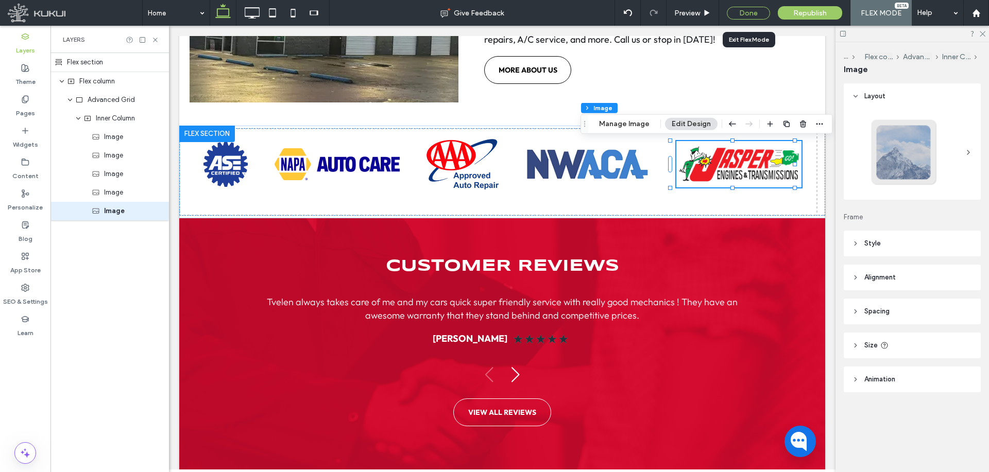
drag, startPoint x: 749, startPoint y: 12, endPoint x: 672, endPoint y: 66, distance: 93.8
click at [749, 12] on div "Done" at bounding box center [747, 13] width 43 height 13
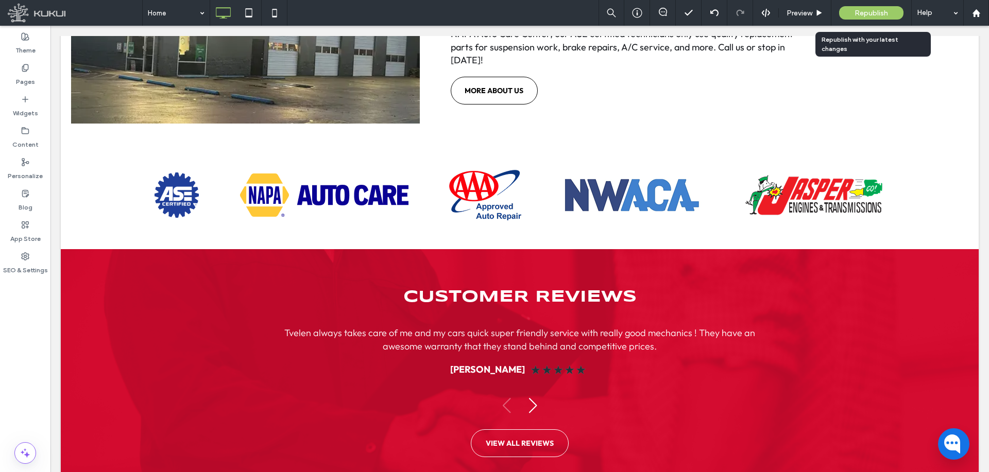
click at [863, 11] on span "Republish" at bounding box center [870, 13] width 33 height 9
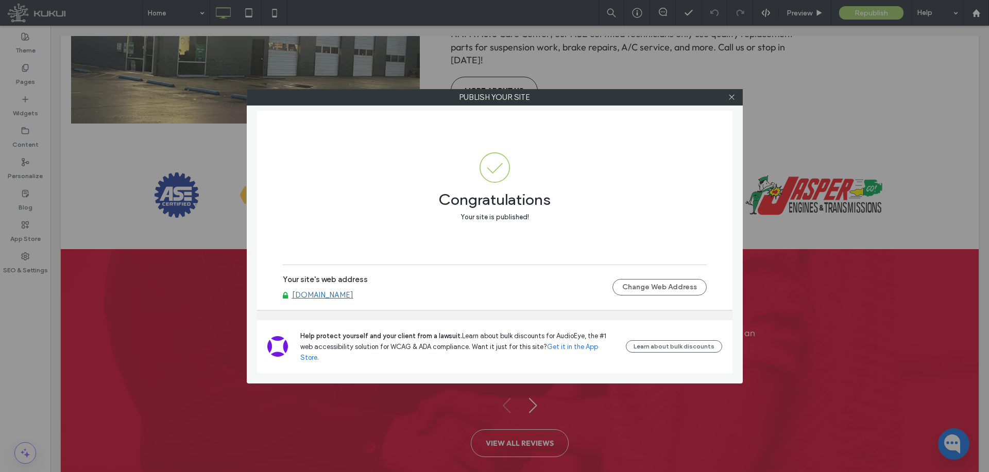
click at [344, 300] on link "[DOMAIN_NAME]" at bounding box center [322, 294] width 61 height 9
